Goal: Transaction & Acquisition: Purchase product/service

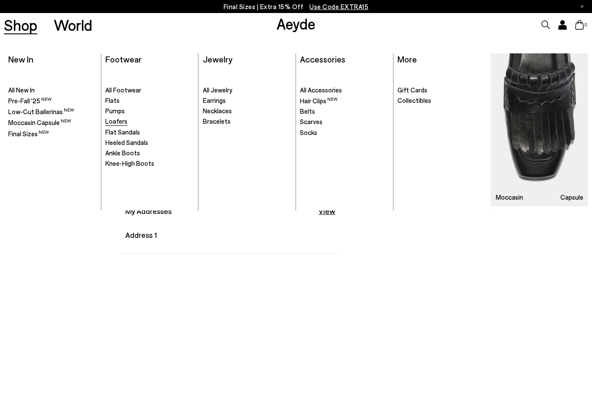
click at [124, 122] on span "Loafers" at bounding box center [116, 121] width 22 height 8
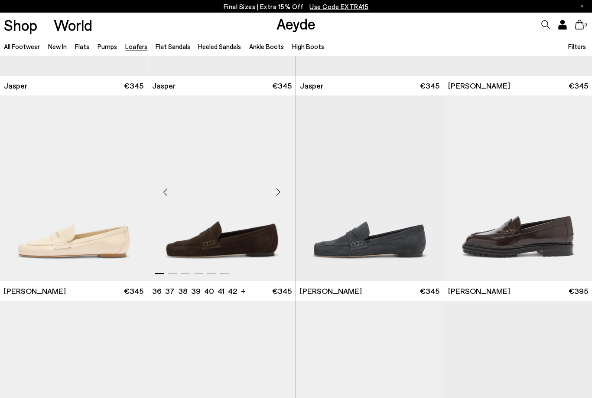
scroll to position [371, 0]
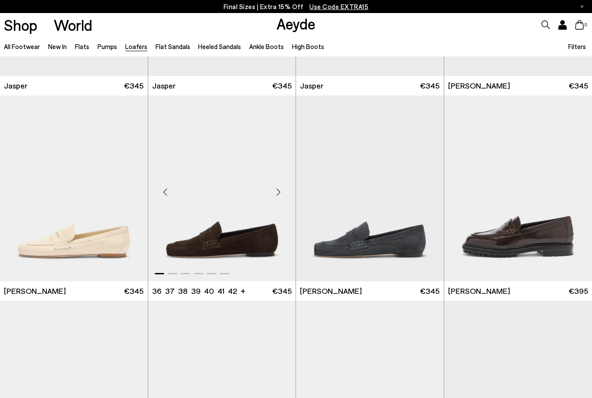
click at [219, 221] on img "1 / 6" at bounding box center [222, 188] width 148 height 186
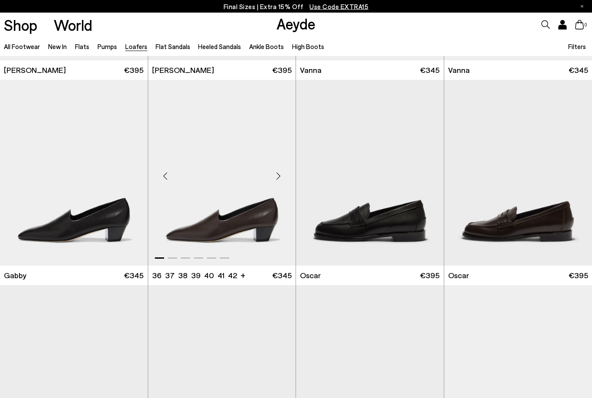
scroll to position [1002, 0]
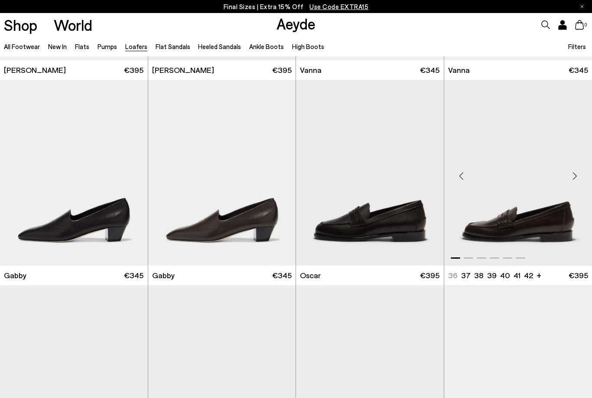
click at [522, 221] on img "1 / 6" at bounding box center [518, 173] width 148 height 186
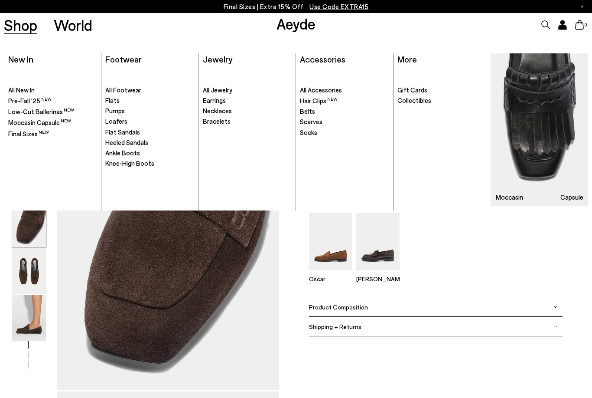
scroll to position [860, 0]
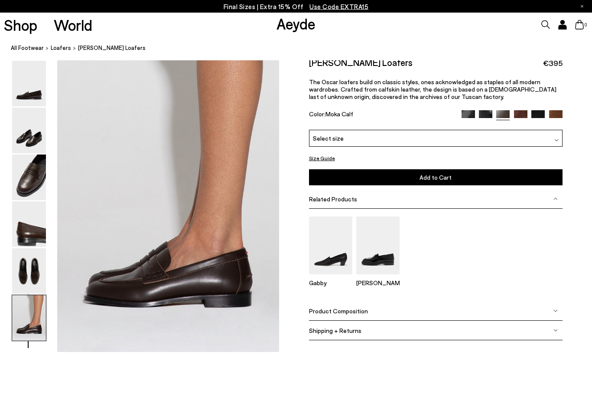
scroll to position [1492, 0]
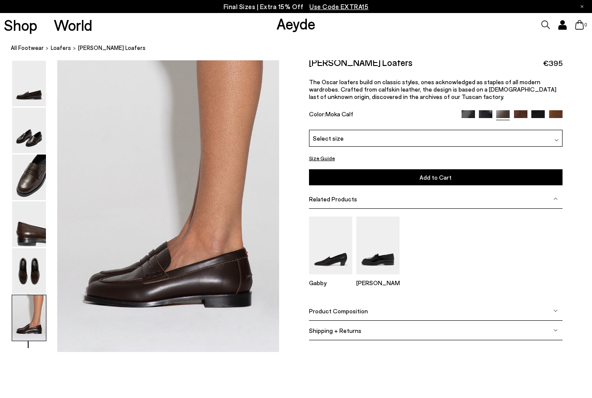
click at [517, 110] on img at bounding box center [520, 116] width 13 height 13
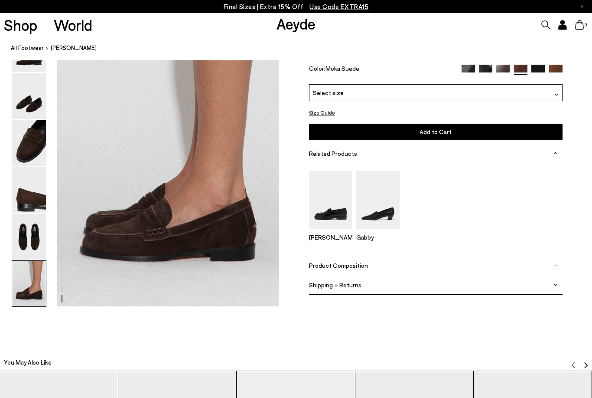
scroll to position [1540, 0]
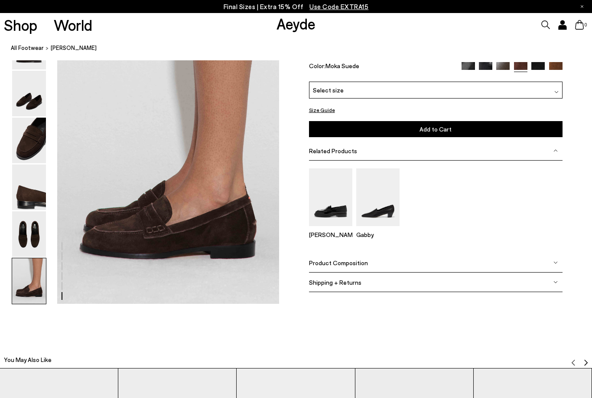
click at [356, 89] on div "Select size" at bounding box center [436, 90] width 254 height 17
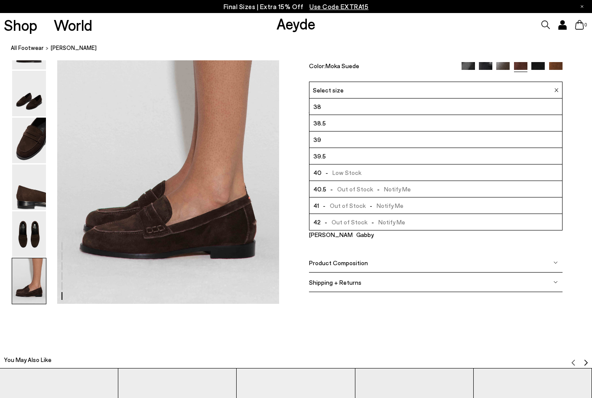
scroll to position [49, 0]
click at [377, 174] on li "40 - Low Stock" at bounding box center [436, 172] width 253 height 16
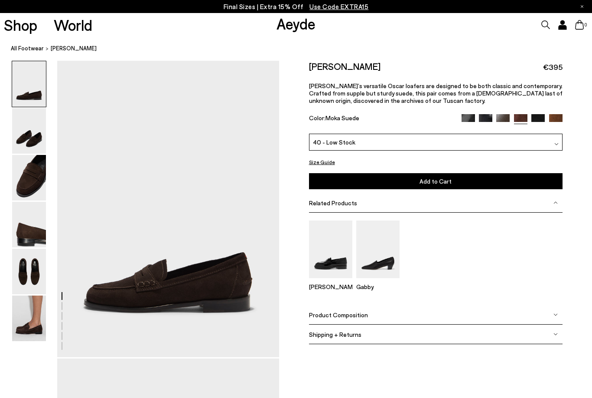
click at [385, 147] on div "40 - Low Stock" at bounding box center [436, 142] width 254 height 17
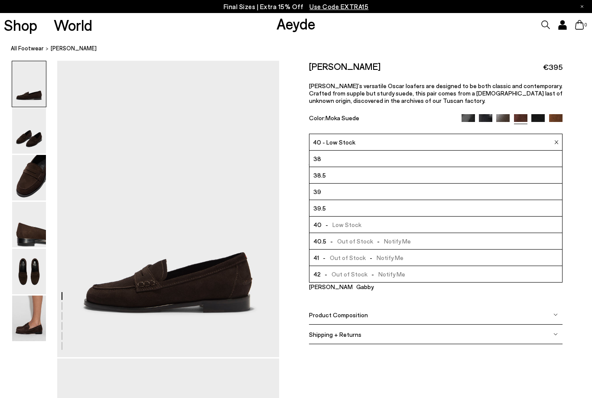
click at [369, 225] on li "40 - Low Stock" at bounding box center [436, 224] width 253 height 16
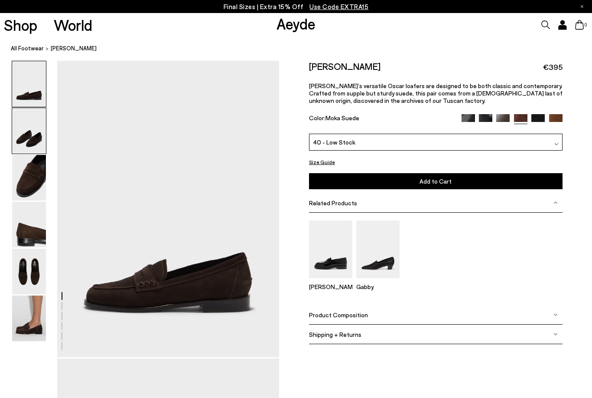
click at [28, 124] on img at bounding box center [29, 131] width 34 height 46
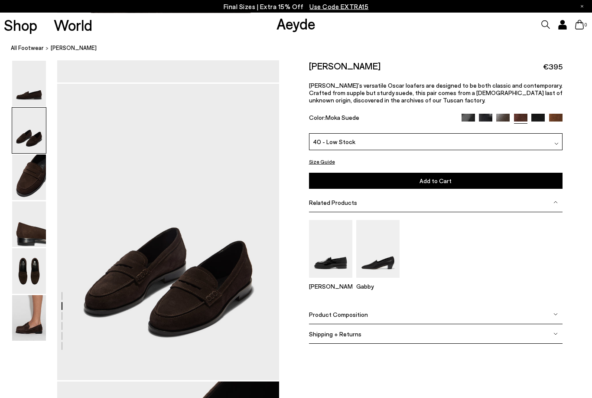
scroll to position [298, 0]
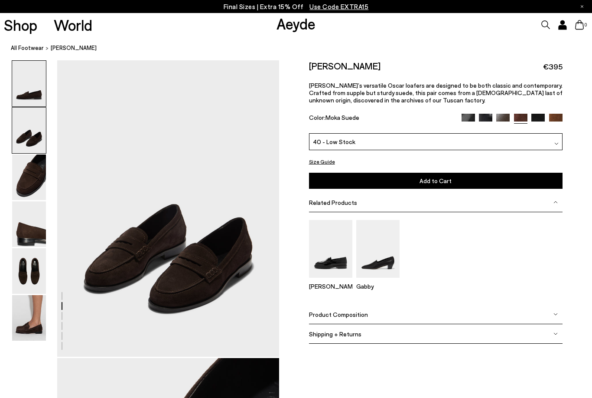
click at [20, 68] on img at bounding box center [29, 84] width 34 height 46
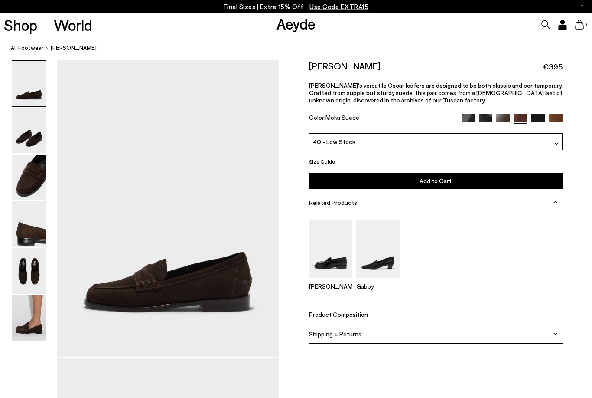
scroll to position [0, 0]
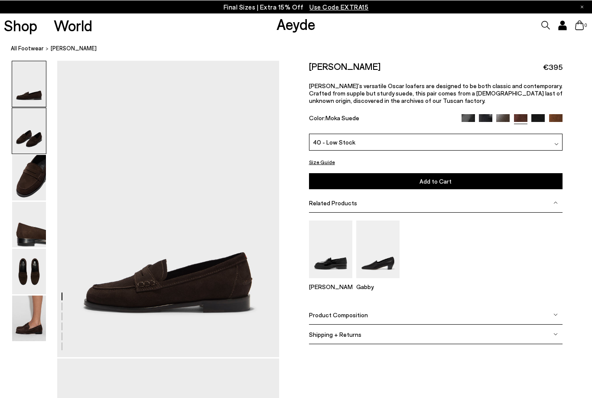
click at [28, 150] on img at bounding box center [29, 131] width 34 height 46
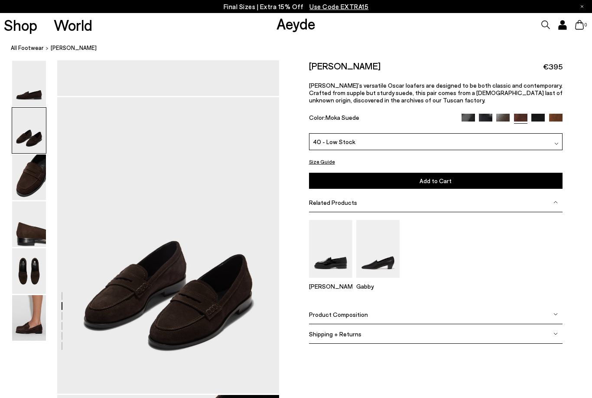
scroll to position [298, 0]
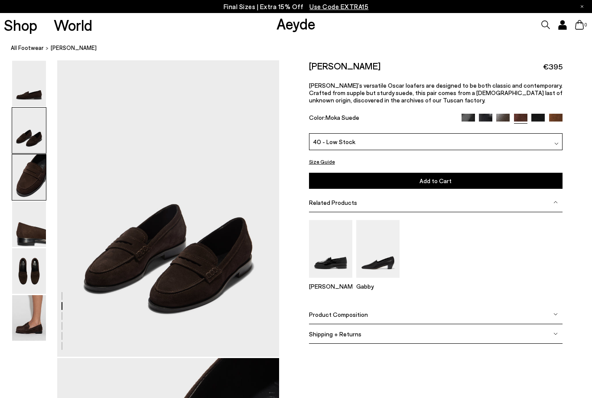
drag, startPoint x: 26, startPoint y: 168, endPoint x: 26, endPoint y: 163, distance: 5.2
click at [26, 168] on img at bounding box center [29, 177] width 34 height 46
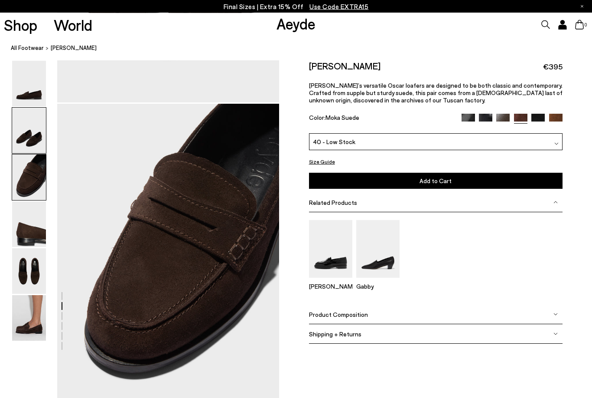
scroll to position [596, 0]
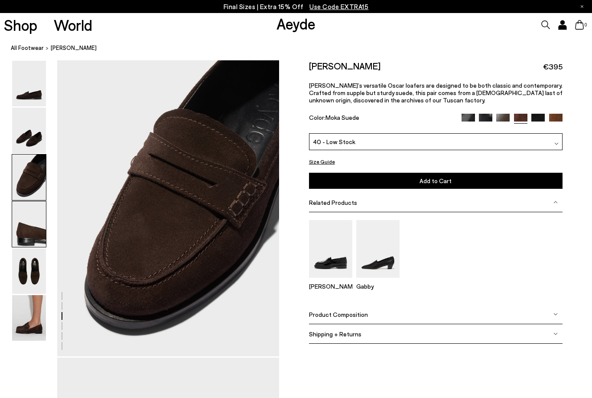
click at [28, 216] on img at bounding box center [29, 224] width 34 height 46
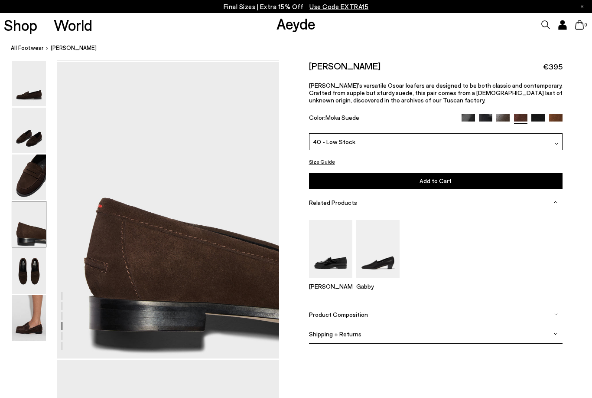
scroll to position [893, 0]
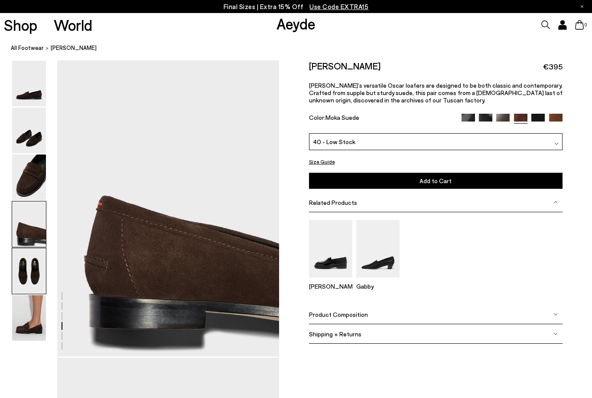
click at [33, 259] on img at bounding box center [29, 271] width 34 height 46
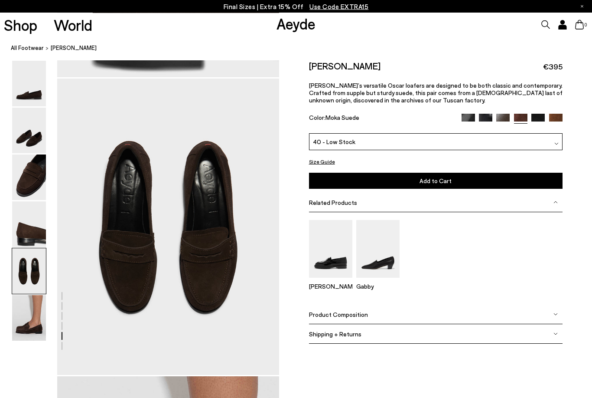
scroll to position [1191, 0]
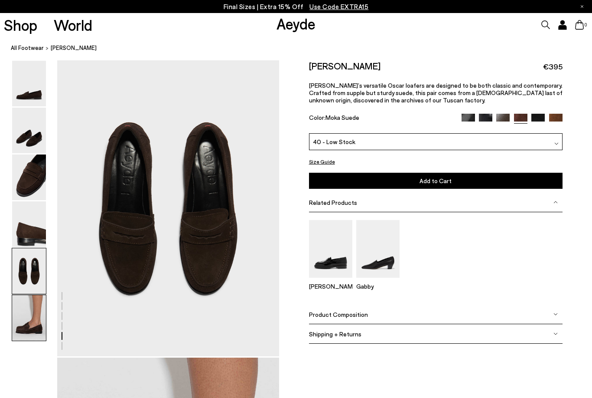
drag, startPoint x: 33, startPoint y: 324, endPoint x: 33, endPoint y: 305, distance: 19.5
click at [33, 324] on img at bounding box center [29, 318] width 34 height 46
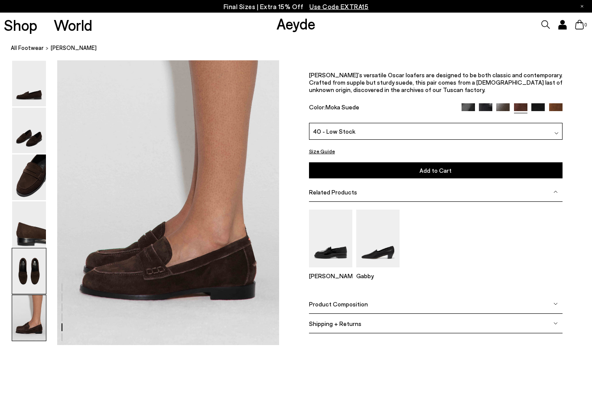
scroll to position [1547, 0]
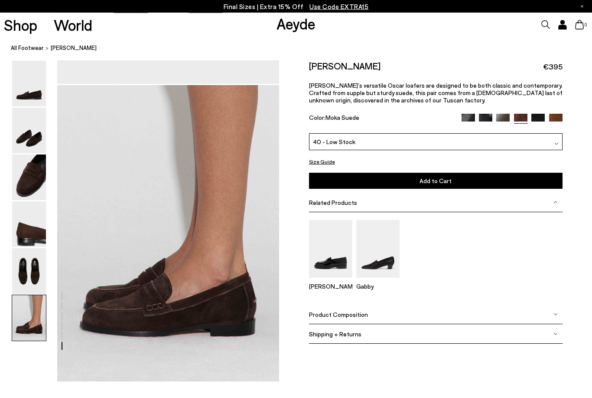
click at [483, 147] on div "40 - Low Stock" at bounding box center [436, 142] width 254 height 17
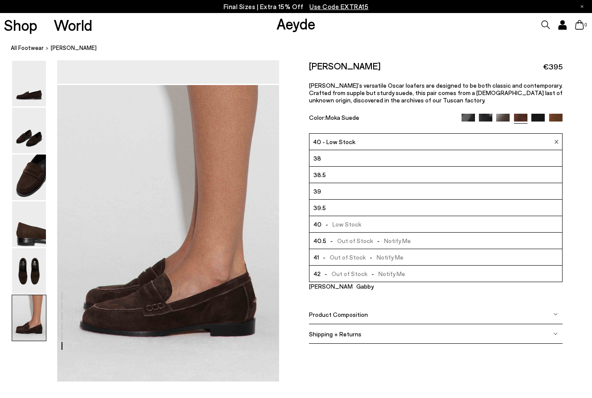
click at [393, 225] on li "40 - Low Stock" at bounding box center [436, 224] width 253 height 16
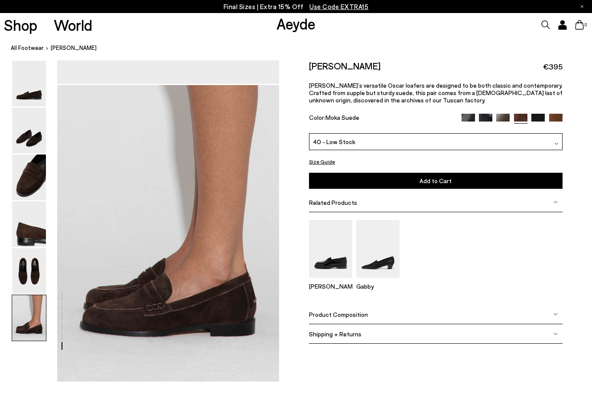
click at [423, 183] on span "Add to Cart" at bounding box center [436, 180] width 32 height 7
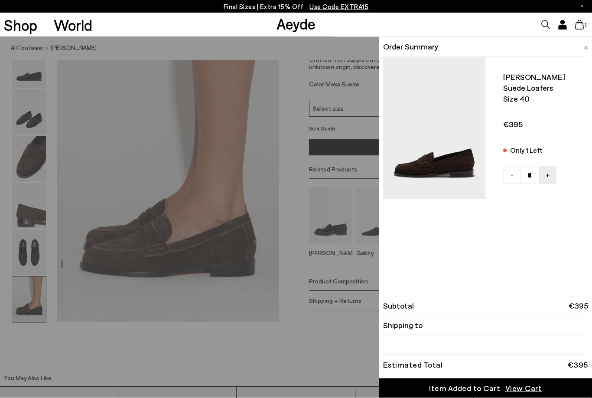
scroll to position [1525, 0]
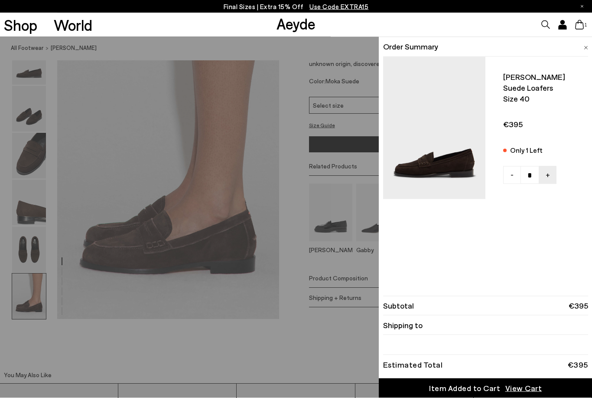
click at [479, 393] on div "Item Added to Cart" at bounding box center [464, 387] width 71 height 11
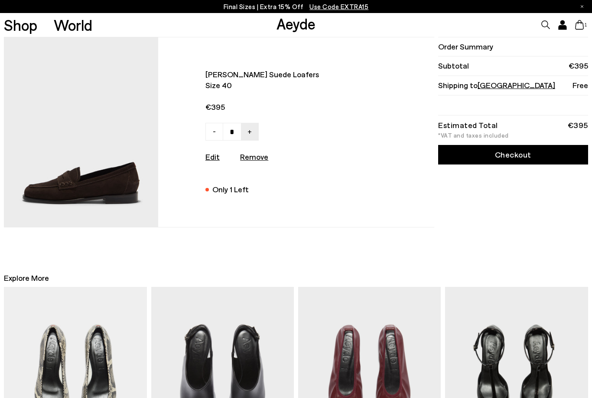
click at [489, 154] on link "Checkout" at bounding box center [513, 155] width 150 height 20
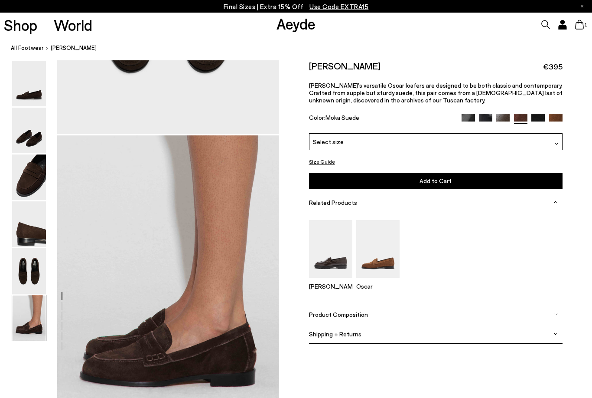
scroll to position [1412, 0]
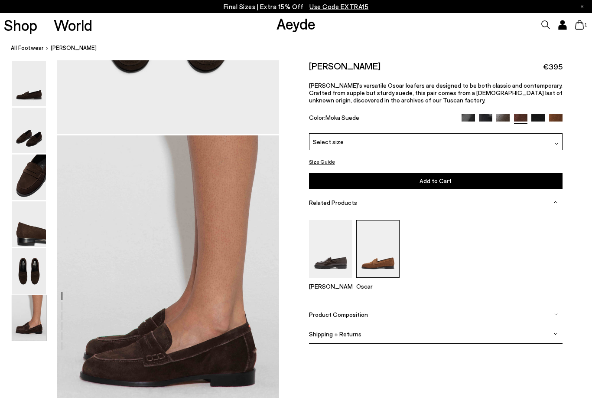
click at [392, 255] on img at bounding box center [377, 249] width 43 height 58
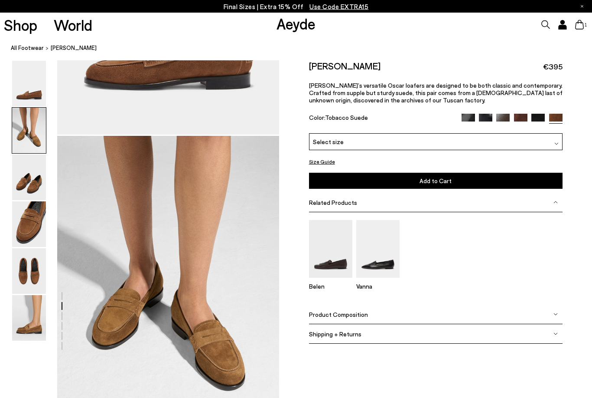
scroll to position [221, 0]
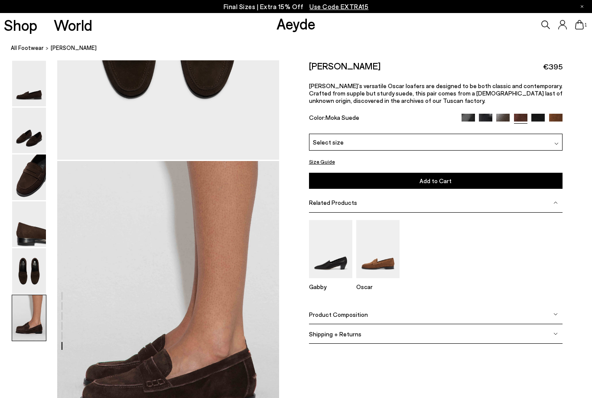
scroll to position [1402, 0]
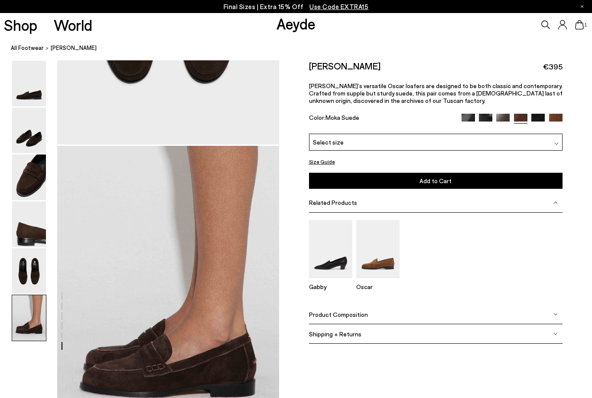
click at [536, 91] on span "Aeyde’s versatile Oscar loafers are designed to be both classic and contemporar…" at bounding box center [436, 93] width 254 height 22
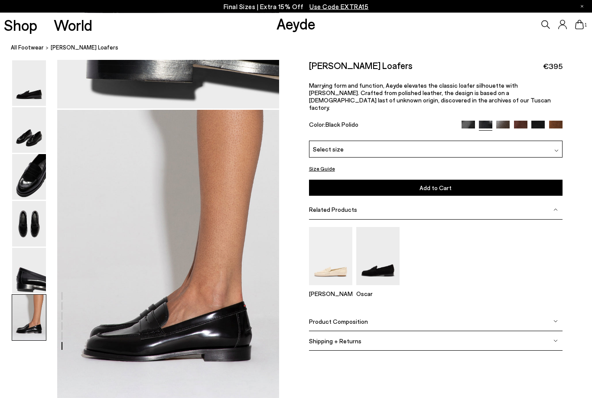
scroll to position [1439, 0]
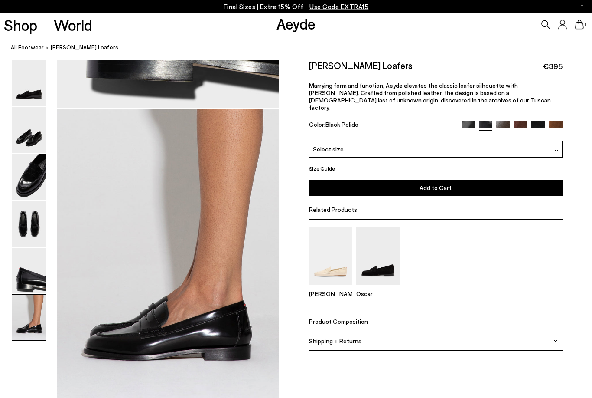
click at [504, 89] on span "Marrying form and function, Aeyde elevates the classic loafer silhouette with […" at bounding box center [430, 96] width 242 height 29
